Goal: Check status: Check status

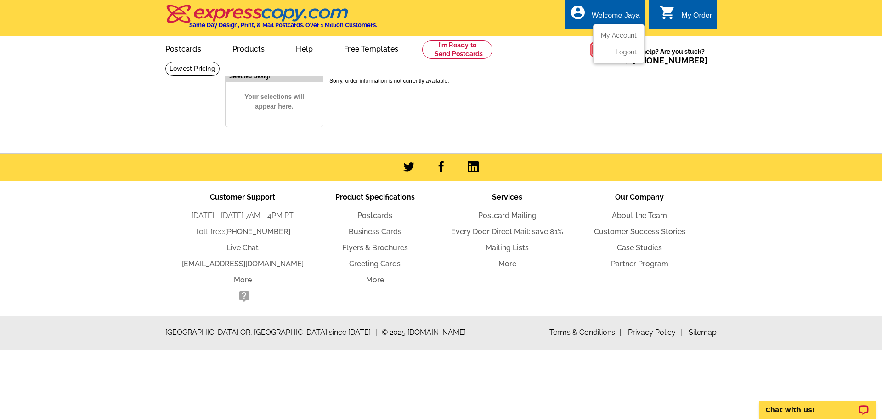
click at [611, 31] on ul "My Account Logout" at bounding box center [618, 44] width 51 height 40
click at [618, 38] on link "My Account" at bounding box center [617, 35] width 40 height 8
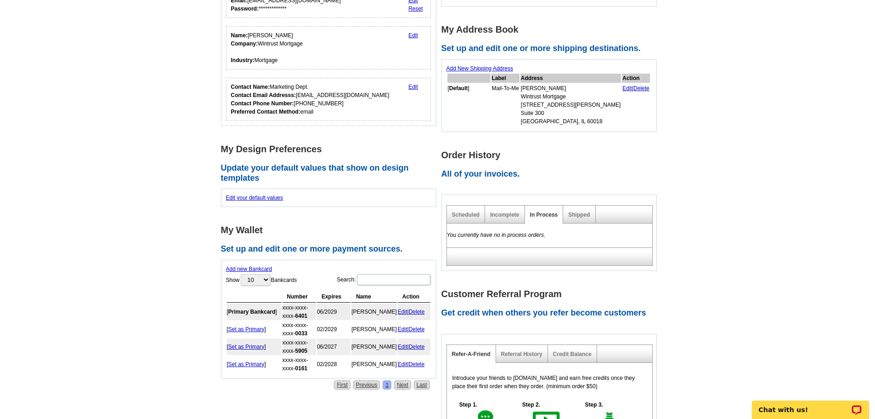
scroll to position [138, 0]
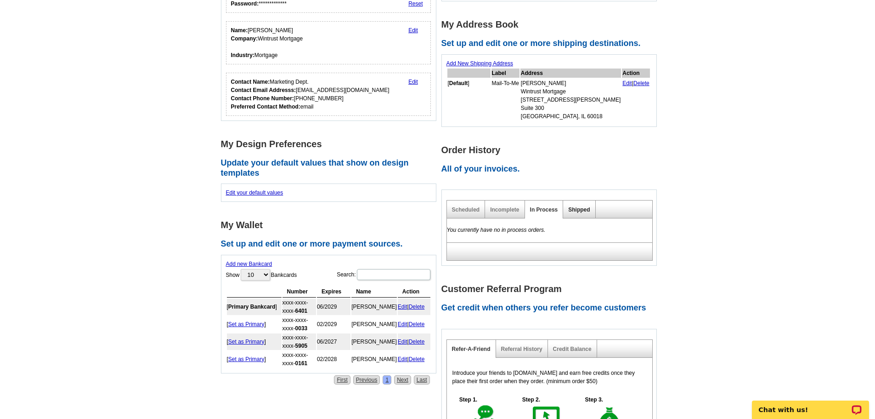
click at [577, 210] on link "Shipped" at bounding box center [579, 209] width 22 height 6
click at [493, 211] on link "Incomplete" at bounding box center [504, 209] width 29 height 6
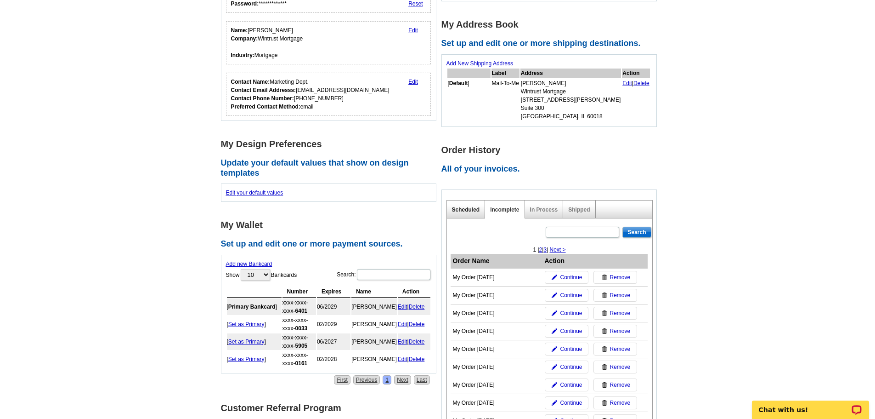
click at [467, 208] on link "Scheduled" at bounding box center [466, 209] width 28 height 6
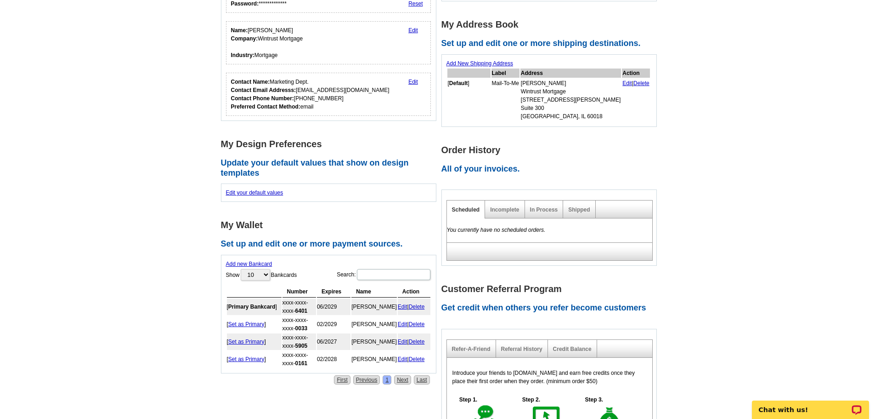
click at [513, 216] on div "Incomplete" at bounding box center [505, 209] width 40 height 18
click at [509, 209] on link "Incomplete" at bounding box center [504, 209] width 29 height 6
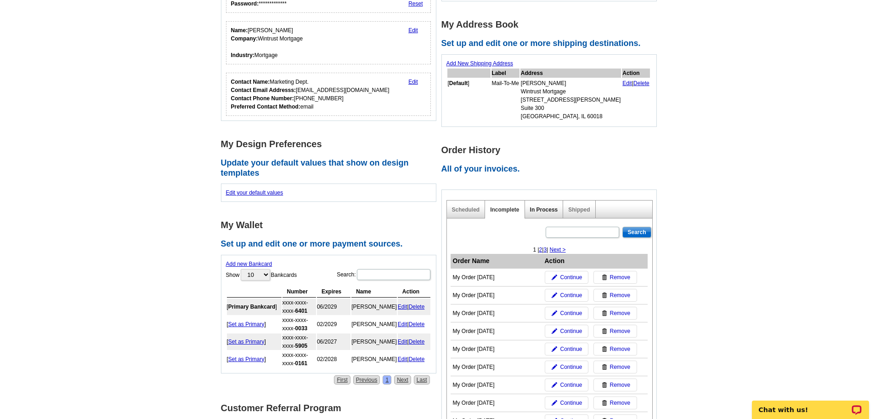
click at [547, 209] on link "In Process" at bounding box center [544, 209] width 28 height 6
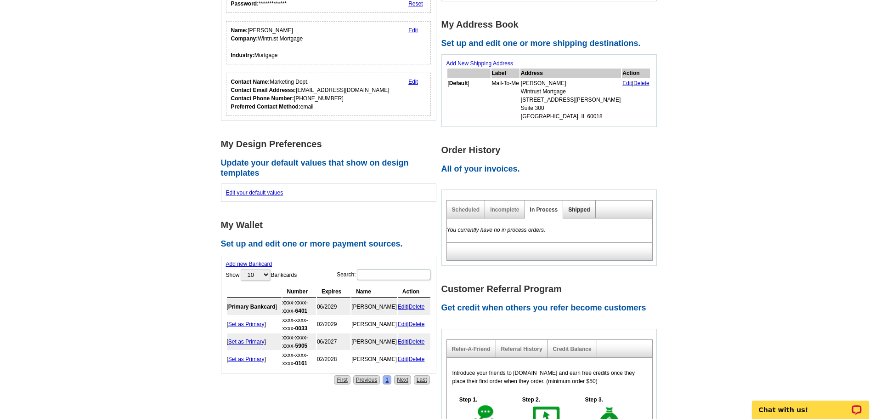
click at [578, 208] on link "Shipped" at bounding box center [579, 209] width 22 height 6
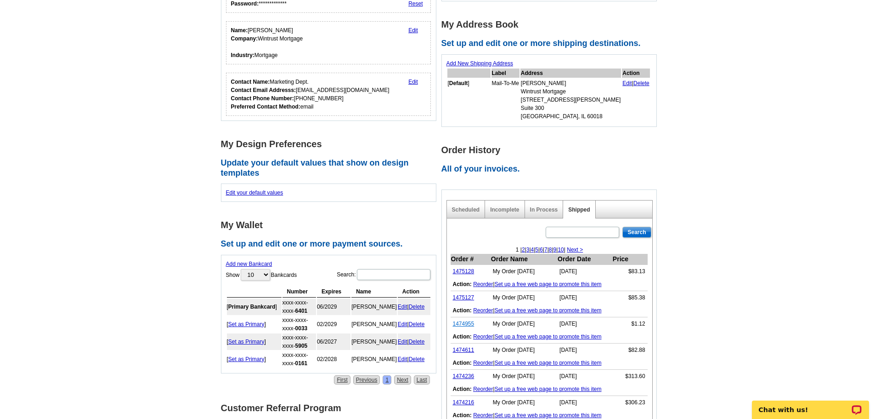
click at [463, 324] on link "1474955" at bounding box center [464, 323] width 22 height 6
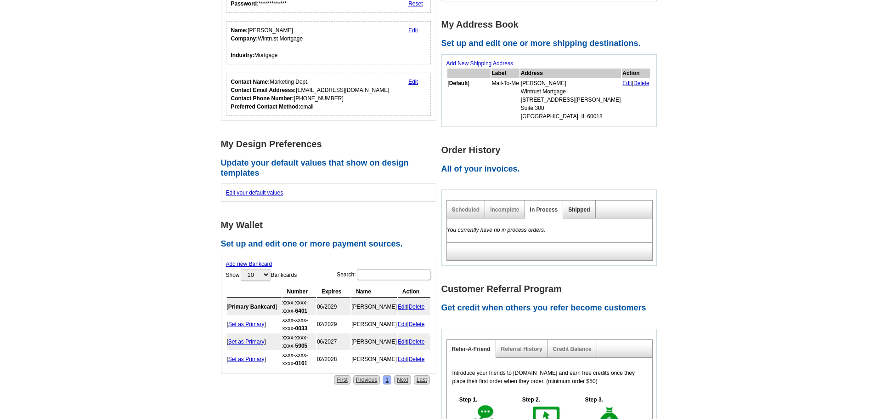
click at [582, 209] on link "Shipped" at bounding box center [579, 209] width 22 height 6
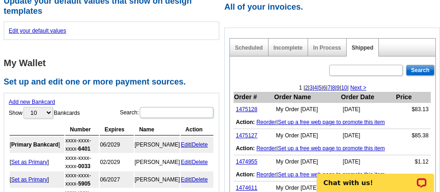
scroll to position [322, 0]
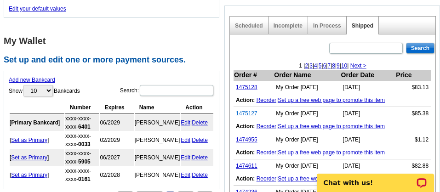
click at [250, 114] on link "1475127" at bounding box center [247, 113] width 22 height 6
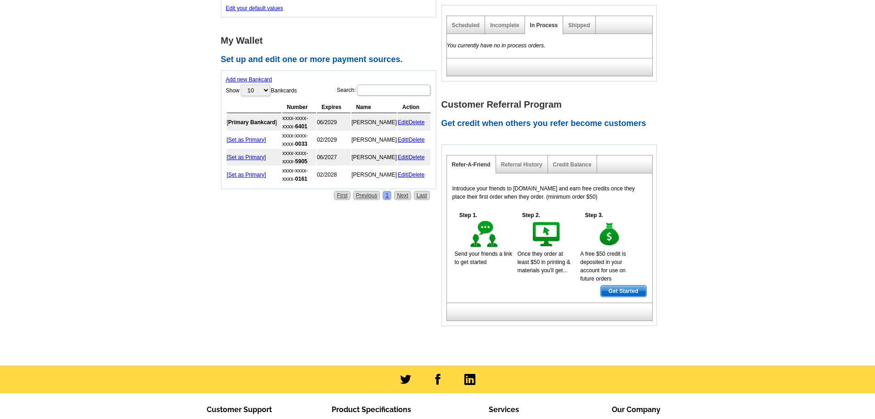
scroll to position [322, 0]
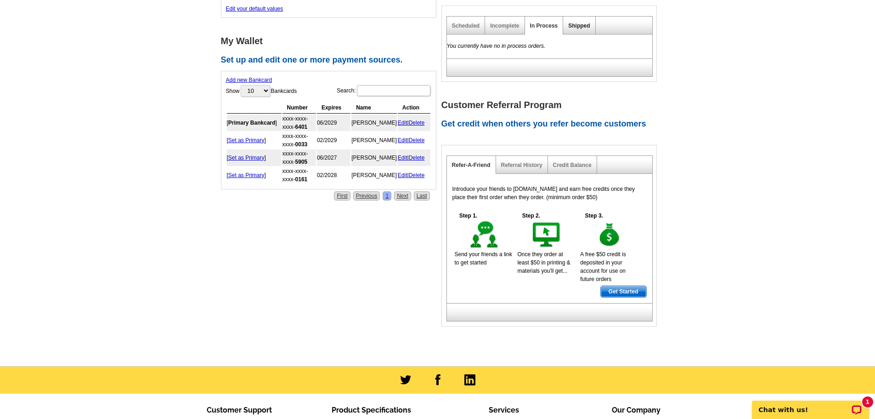
click at [575, 26] on link "Shipped" at bounding box center [579, 26] width 22 height 6
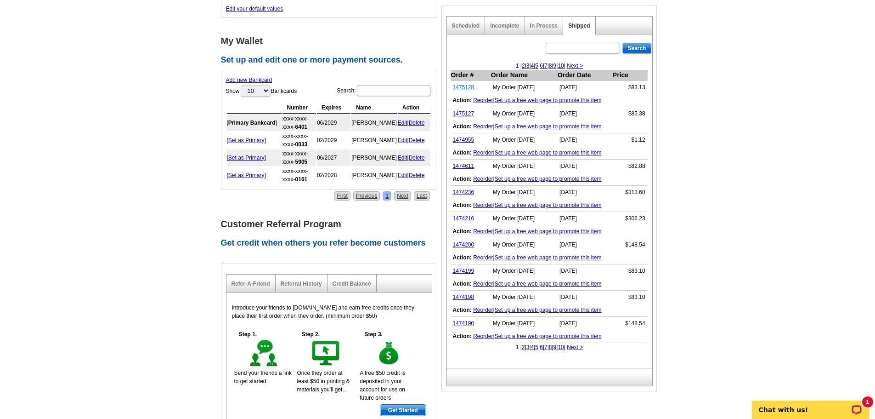
click at [465, 88] on link "1475128" at bounding box center [464, 87] width 22 height 6
